Goal: Task Accomplishment & Management: Complete application form

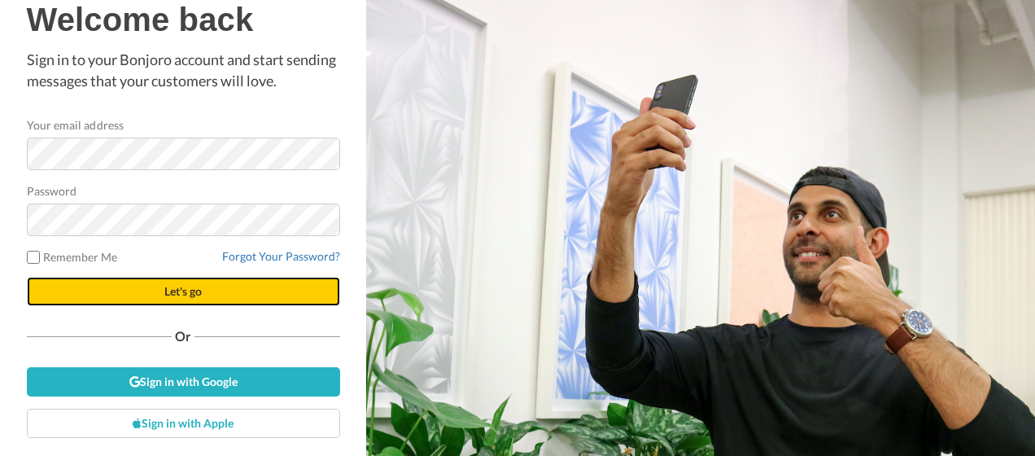
click at [167, 290] on span "Let's go" at bounding box center [182, 291] width 37 height 14
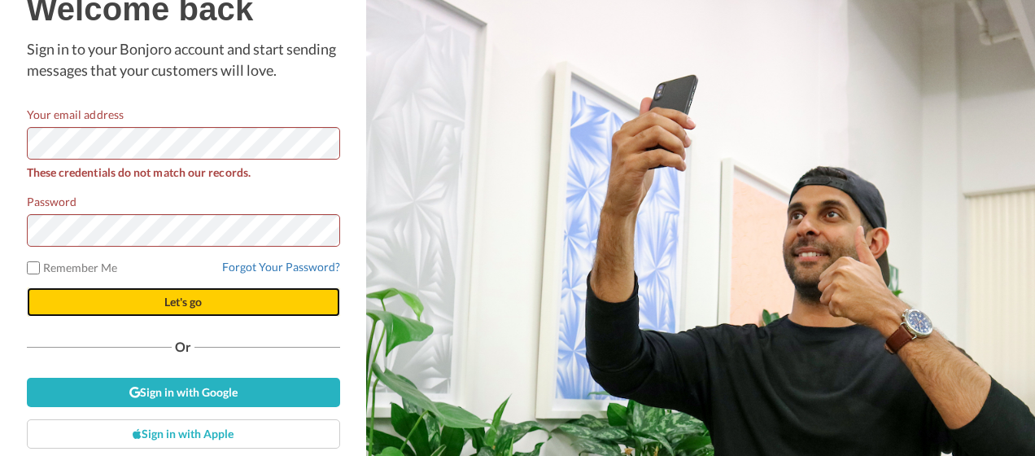
click at [200, 304] on button "Let's go" at bounding box center [183, 301] width 313 height 29
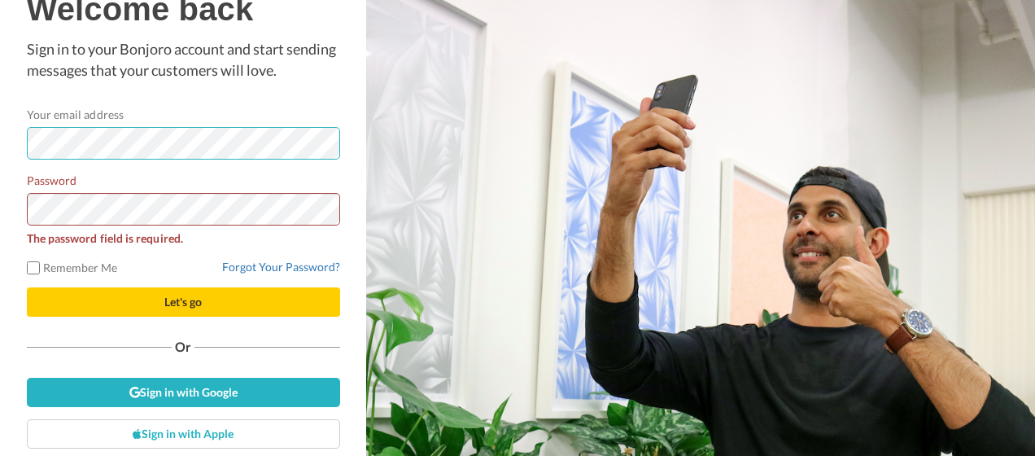
scroll to position [28, 0]
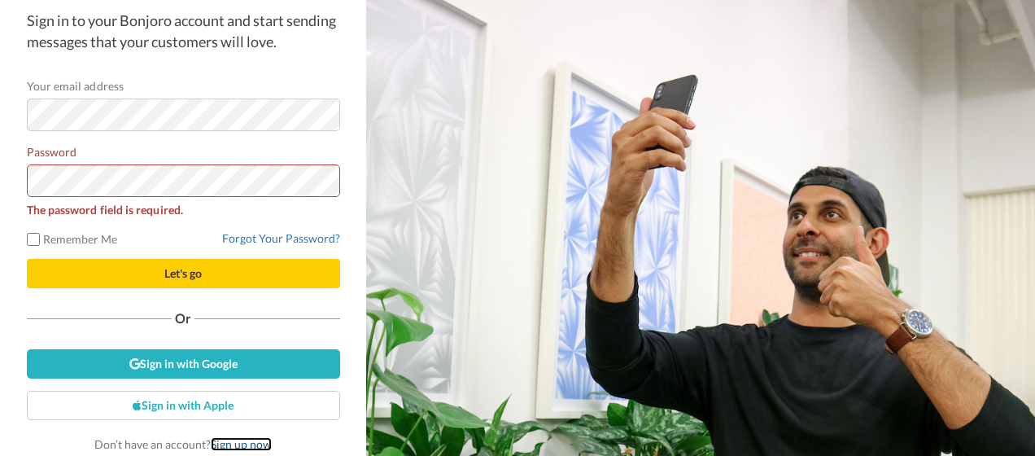
click at [246, 447] on link "Sign up now" at bounding box center [241, 444] width 61 height 14
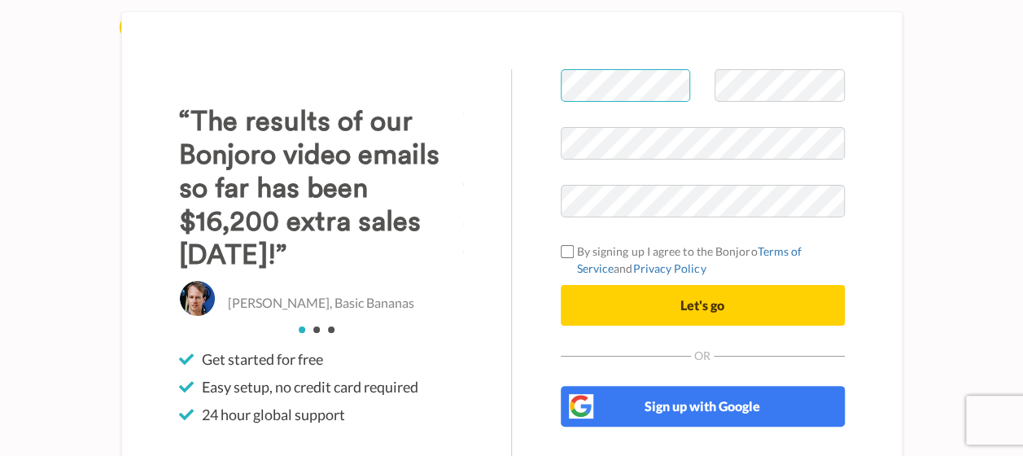
scroll to position [0, 5]
click at [701, 81] on div at bounding box center [702, 98] width 308 height 58
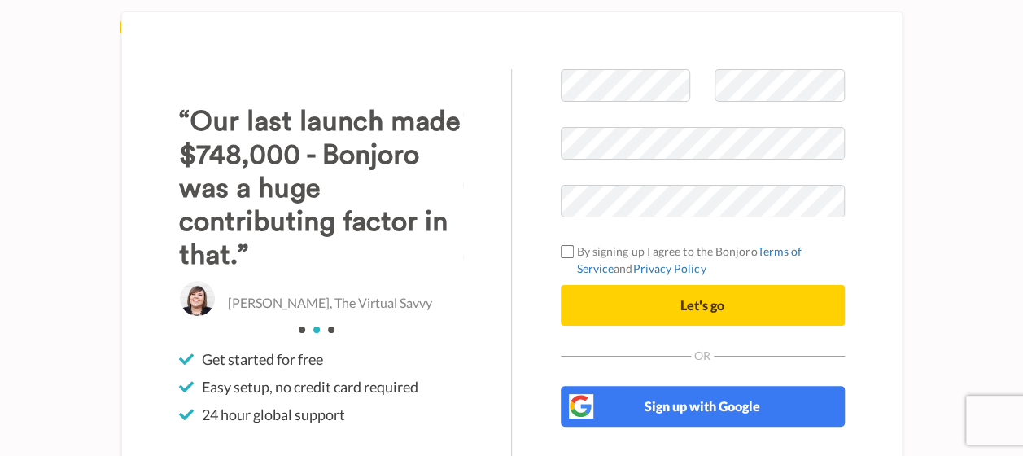
click at [941, 205] on body "Welcome to Bonjoro By signing up I agree to the Bonjoro Terms of Service and Pr…" at bounding box center [511, 228] width 1023 height 456
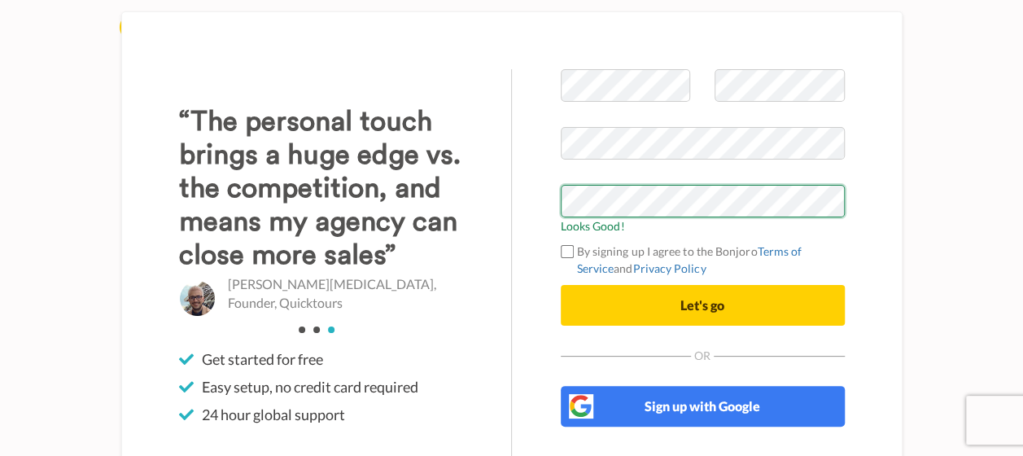
scroll to position [70, 0]
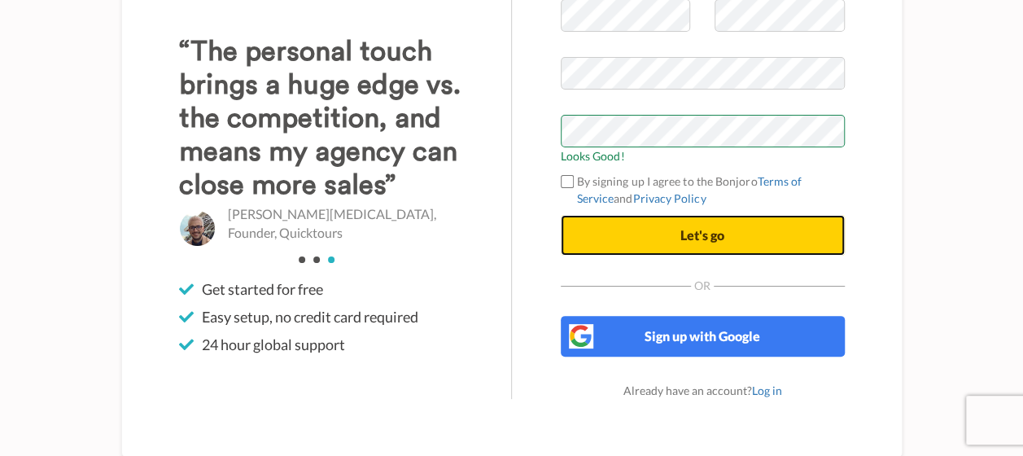
click at [653, 236] on button "Let's go" at bounding box center [703, 235] width 284 height 41
